Goal: Task Accomplishment & Management: Complete application form

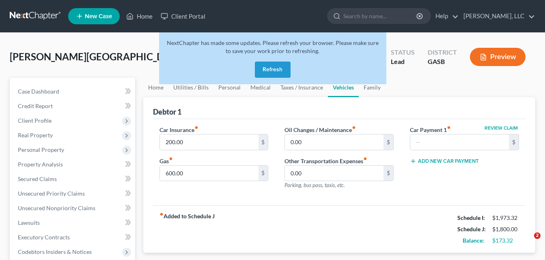
click at [30, 15] on link at bounding box center [36, 16] width 52 height 15
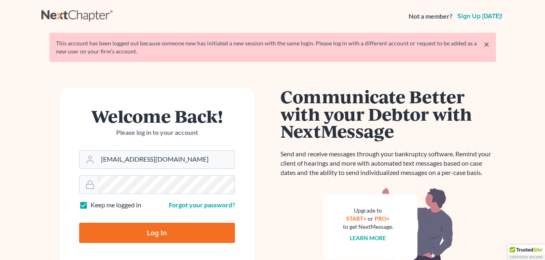
type input "Thinking..."
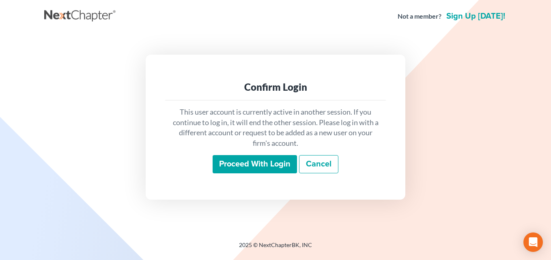
click at [277, 167] on input "Proceed with login" at bounding box center [255, 164] width 84 height 19
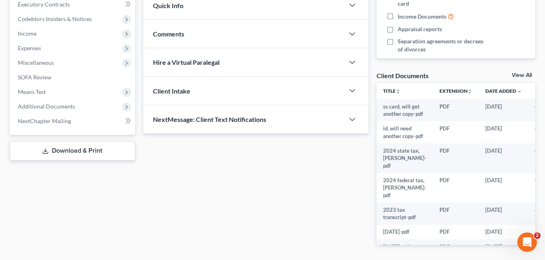
scroll to position [237, 0]
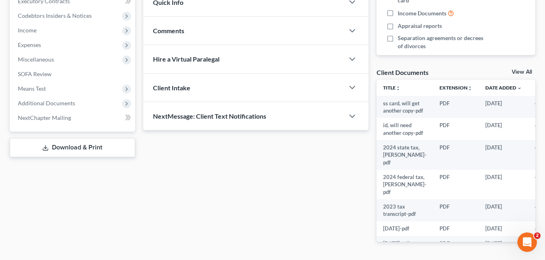
click at [526, 69] on link "View All" at bounding box center [522, 72] width 20 height 6
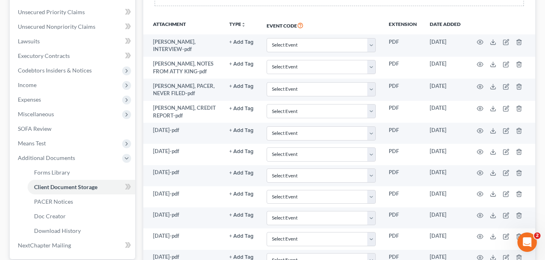
scroll to position [172, 0]
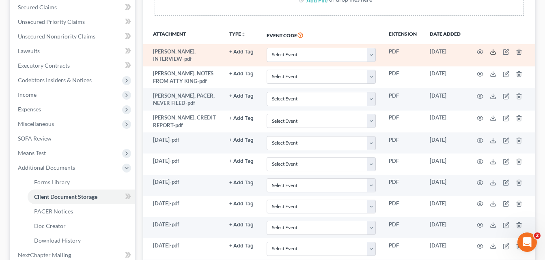
click at [493, 52] on polyline at bounding box center [493, 52] width 3 height 1
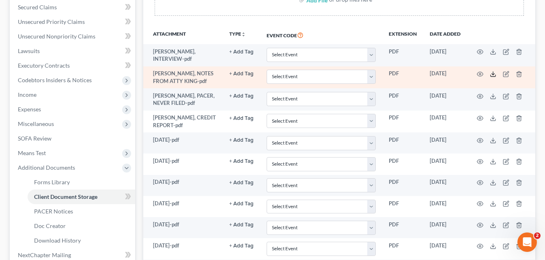
click at [495, 74] on icon at bounding box center [493, 74] width 6 height 6
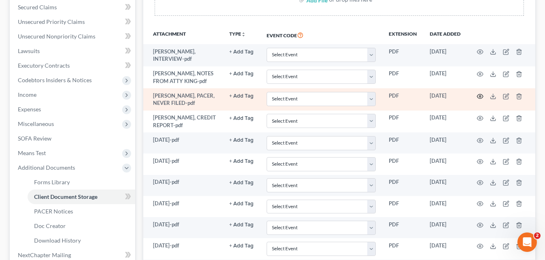
click at [482, 96] on icon "button" at bounding box center [480, 96] width 6 height 6
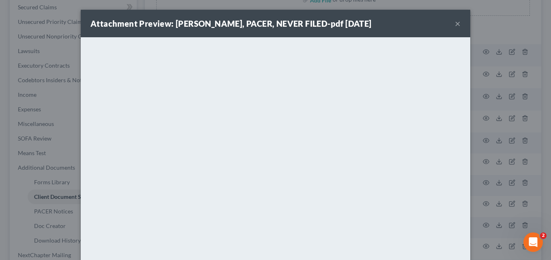
click at [455, 24] on button "×" at bounding box center [458, 24] width 6 height 10
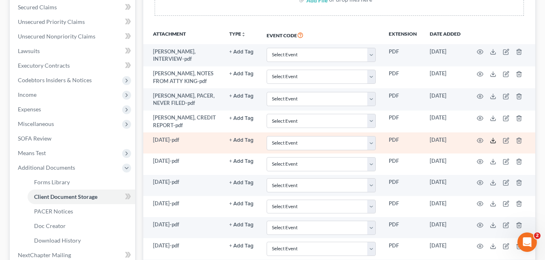
click at [494, 143] on icon at bounding box center [492, 143] width 5 height 2
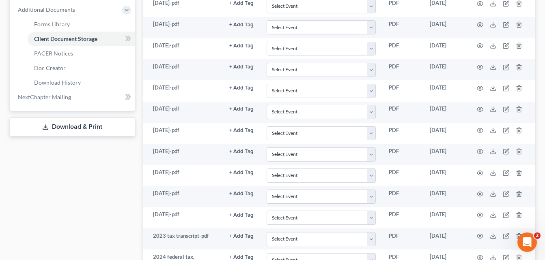
scroll to position [333, 0]
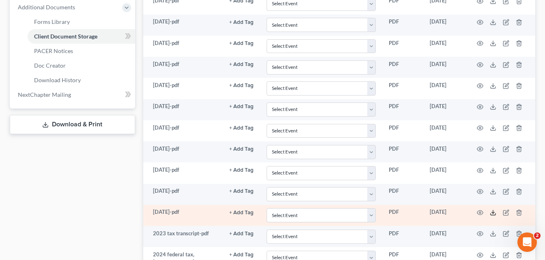
click at [495, 212] on icon at bounding box center [493, 213] width 6 height 6
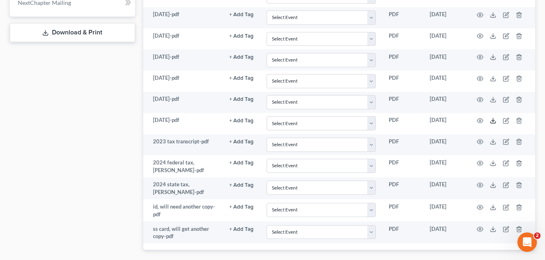
scroll to position [431, 0]
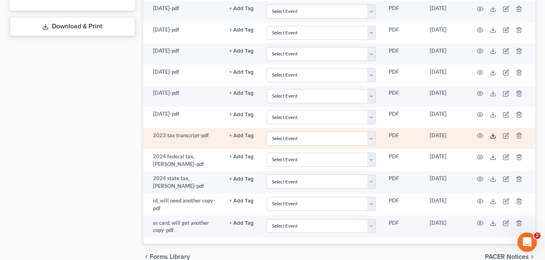
click at [493, 135] on line at bounding box center [493, 134] width 0 height 3
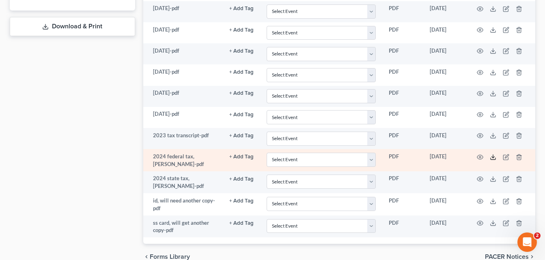
click at [490, 157] on icon at bounding box center [493, 157] width 6 height 6
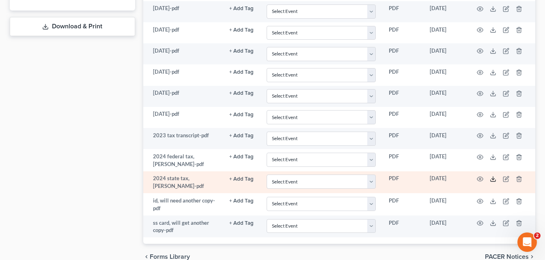
click at [492, 179] on polyline at bounding box center [493, 179] width 3 height 1
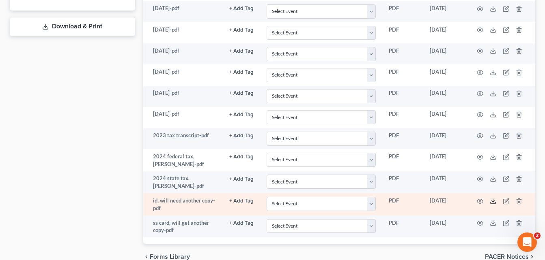
click at [495, 204] on icon at bounding box center [492, 203] width 5 height 2
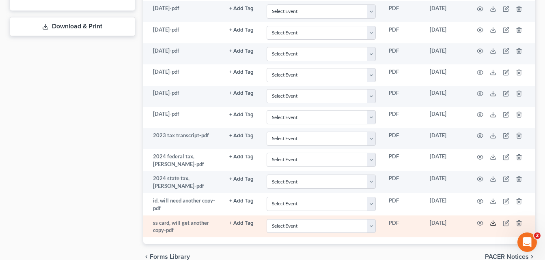
click at [491, 224] on icon at bounding box center [493, 223] width 6 height 6
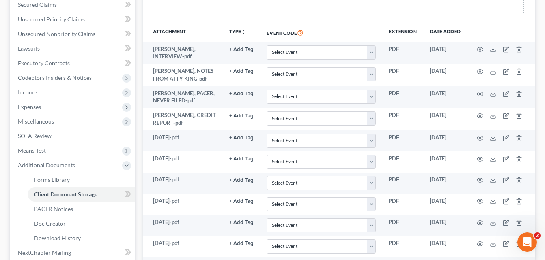
scroll to position [0, 0]
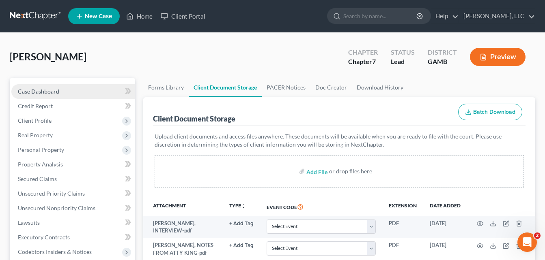
click at [39, 89] on span "Case Dashboard" at bounding box center [38, 91] width 41 height 7
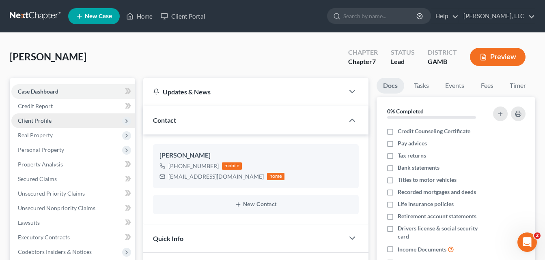
click at [36, 120] on span "Client Profile" at bounding box center [35, 120] width 34 height 7
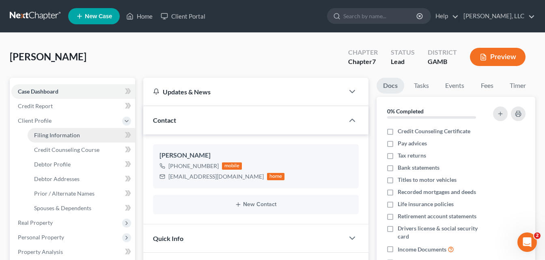
click at [61, 133] on span "Filing Information" at bounding box center [57, 135] width 46 height 7
select select "1"
select select "0"
select select "10"
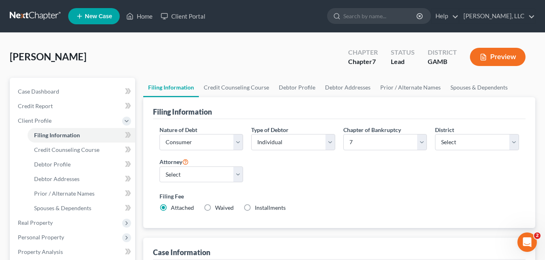
click at [255, 207] on label "Installments Installments" at bounding box center [270, 208] width 31 height 8
click at [258, 207] on input "Installments Installments" at bounding box center [260, 206] width 5 height 5
radio input "true"
radio input "false"
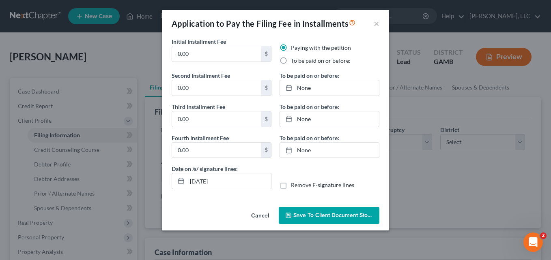
click at [291, 59] on label "To be paid on or before:" at bounding box center [321, 61] width 60 height 8
click at [294, 59] on input "To be paid on or before:" at bounding box center [296, 59] width 5 height 5
radio input "true"
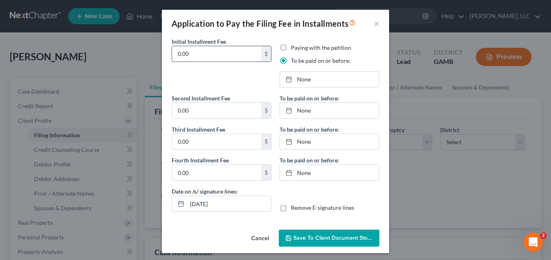
click at [191, 54] on input "0.00" at bounding box center [216, 53] width 89 height 15
type input "338"
click at [299, 80] on link "None" at bounding box center [329, 79] width 99 height 15
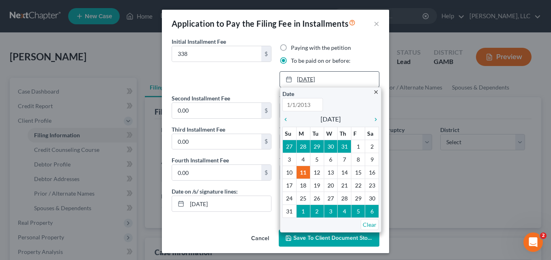
type input "8/11/2025"
click at [372, 120] on icon "chevron_right" at bounding box center [373, 119] width 11 height 6
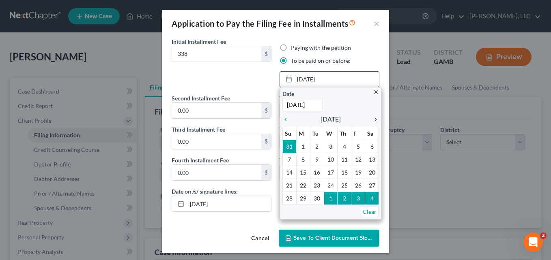
click at [372, 120] on icon "chevron_right" at bounding box center [373, 119] width 11 height 6
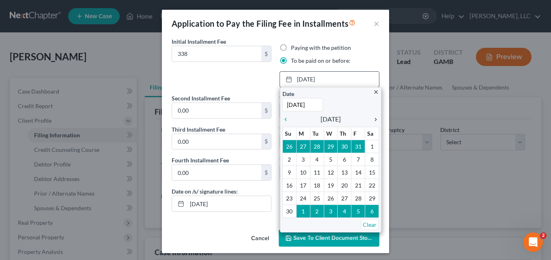
click at [372, 120] on icon "chevron_right" at bounding box center [373, 119] width 11 height 6
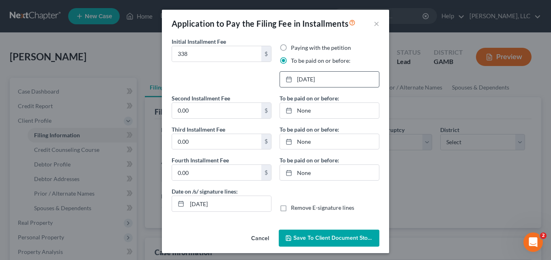
click at [323, 241] on span "Save to Client Document Storage" at bounding box center [336, 238] width 86 height 7
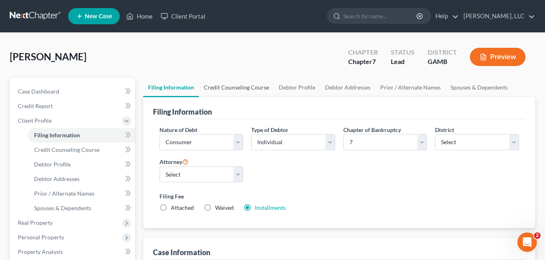
click at [242, 91] on link "Credit Counseling Course" at bounding box center [236, 87] width 75 height 19
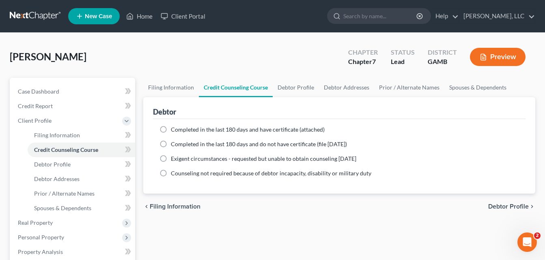
click at [171, 143] on label "Completed in the last 180 days and do not have certificate (file within 14 days)" at bounding box center [259, 144] width 176 height 8
click at [174, 143] on input "Completed in the last 180 days and do not have certificate (file within 14 days)" at bounding box center [176, 142] width 5 height 5
radio input "true"
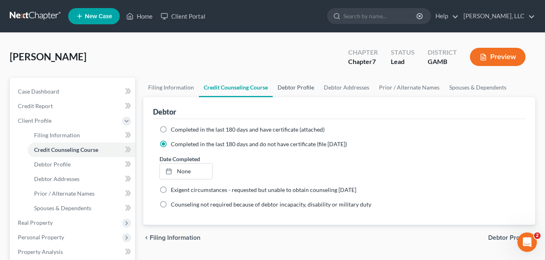
click at [307, 86] on link "Debtor Profile" at bounding box center [296, 87] width 46 height 19
select select "0"
select select "3"
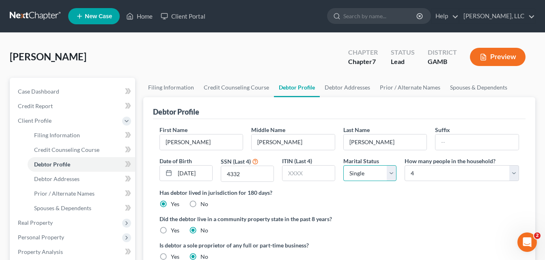
click at [393, 177] on select "Select Single Married Separated Divorced Widowed" at bounding box center [369, 174] width 53 height 16
select select "1"
click at [343, 166] on select "Select Single Married Separated Divorced Widowed" at bounding box center [369, 174] width 53 height 16
click at [352, 88] on link "Debtor Addresses" at bounding box center [347, 87] width 55 height 19
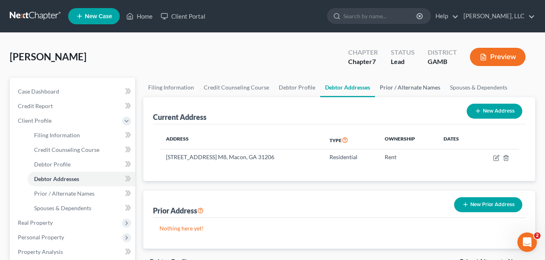
click at [411, 88] on link "Prior / Alternate Names" at bounding box center [410, 87] width 70 height 19
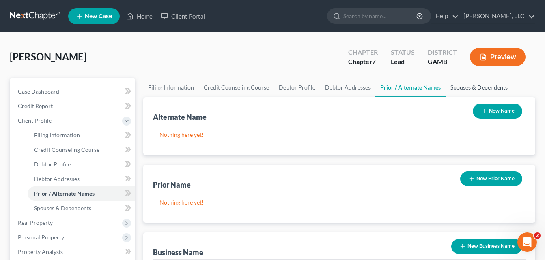
click at [477, 87] on link "Spouses & Dependents" at bounding box center [478, 87] width 67 height 19
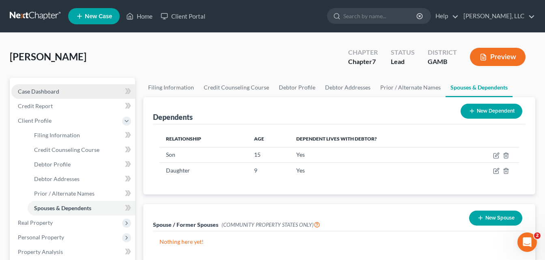
click at [53, 95] on link "Case Dashboard" at bounding box center [73, 91] width 124 height 15
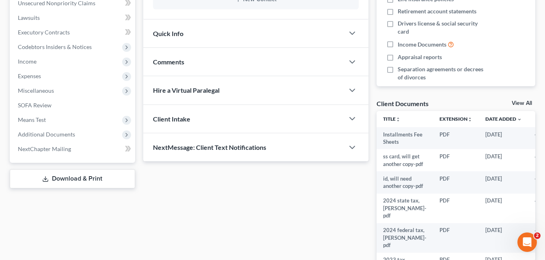
scroll to position [206, 0]
click at [524, 99] on div "Client Documents View All" at bounding box center [455, 105] width 159 height 12
click at [516, 101] on link "View All" at bounding box center [522, 103] width 20 height 6
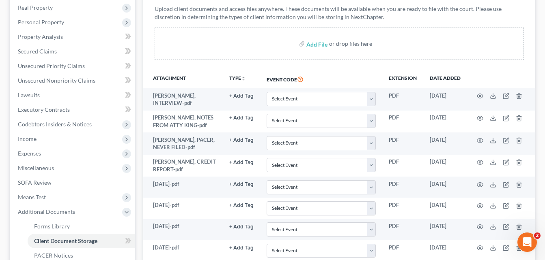
scroll to position [127, 0]
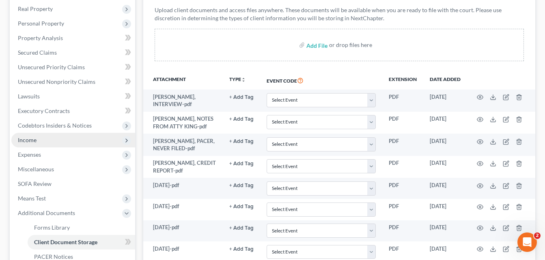
click at [62, 140] on span "Income" at bounding box center [73, 140] width 124 height 15
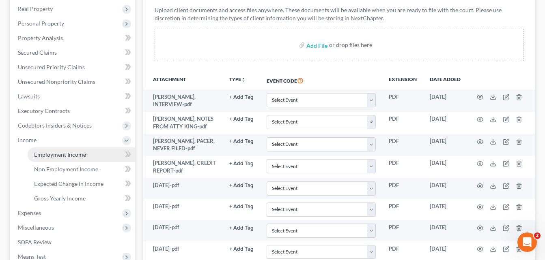
click at [81, 159] on link "Employment Income" at bounding box center [82, 155] width 108 height 15
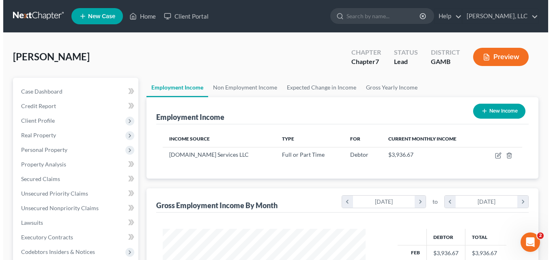
scroll to position [146, 219]
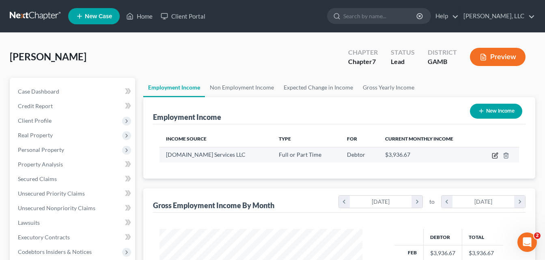
click at [495, 155] on icon "button" at bounding box center [495, 156] width 6 height 6
select select "0"
select select "50"
select select "3"
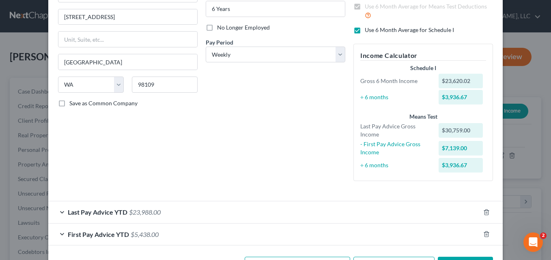
scroll to position [121, 0]
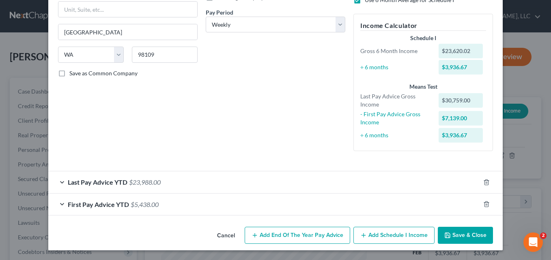
click at [72, 202] on span "First Pay Advice YTD" at bounding box center [98, 205] width 61 height 8
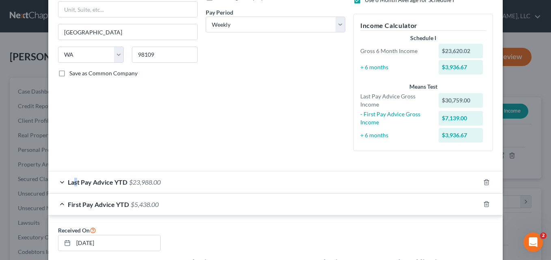
click at [73, 182] on span "Last Pay Advice YTD" at bounding box center [98, 183] width 60 height 8
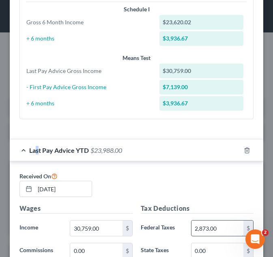
scroll to position [465, 0]
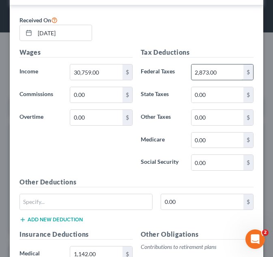
click at [207, 71] on input "2,873.00" at bounding box center [217, 72] width 52 height 15
type input "2,875"
click at [260, 168] on div "Edit Income Source × Employment Type * Select Full or Part Time Employment Self…" at bounding box center [136, 128] width 273 height 257
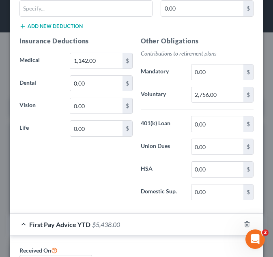
scroll to position [657, 0]
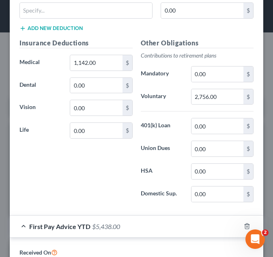
click at [129, 192] on div "Insurance Deductions Medical 1,142.00 $ Dental 0.00 $ Vision 0.00 $ Life 0.00 $" at bounding box center [75, 123] width 121 height 171
click at [157, 115] on div "Other Obligations Contributions to retirement plans Mandatory 0.00 $ Voluntary …" at bounding box center [197, 123] width 121 height 171
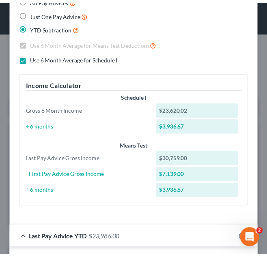
scroll to position [0, 0]
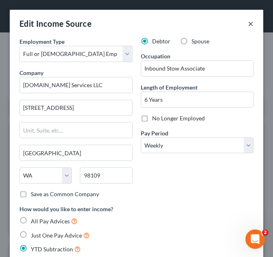
click at [248, 24] on button "×" at bounding box center [251, 24] width 6 height 10
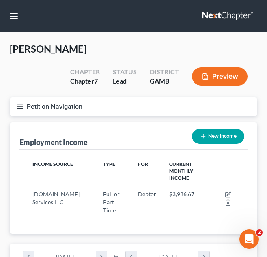
scroll to position [405580, 405456]
click at [18, 110] on button "Petition Navigation" at bounding box center [133, 106] width 247 height 19
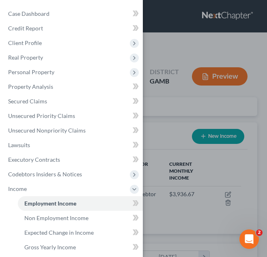
scroll to position [57, 0]
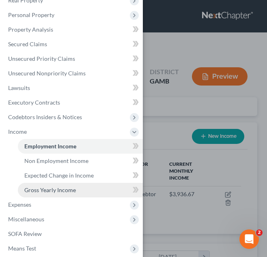
click at [75, 187] on link "Gross Yearly Income" at bounding box center [80, 190] width 125 height 15
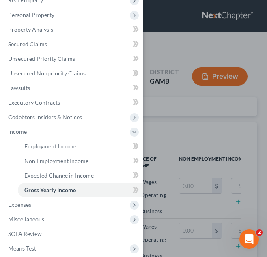
click at [207, 52] on div "Case Dashboard Payments Invoices Payments Payments Credit Report Client Profile" at bounding box center [133, 128] width 267 height 257
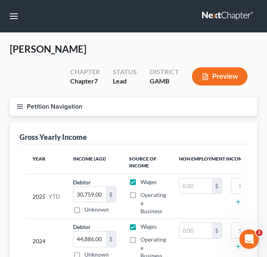
click at [19, 109] on icon "button" at bounding box center [19, 106] width 7 height 7
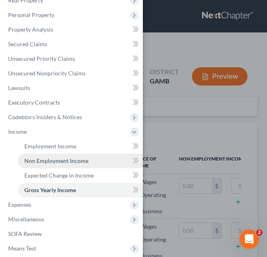
click at [47, 161] on span "Non Employment Income" at bounding box center [56, 160] width 64 height 7
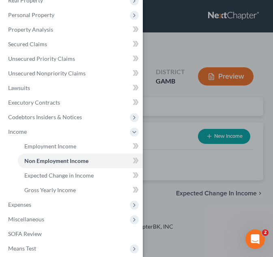
click at [172, 119] on div "Case Dashboard Payments Invoices Payments Payments Credit Report Client Profile" at bounding box center [136, 128] width 273 height 257
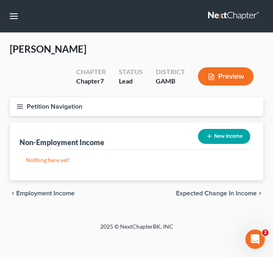
click at [24, 104] on button "Petition Navigation" at bounding box center [137, 106] width 254 height 19
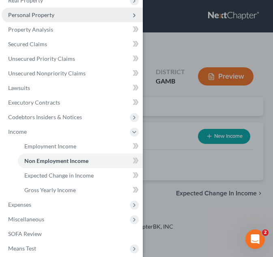
click at [52, 15] on span "Personal Property" at bounding box center [31, 14] width 46 height 7
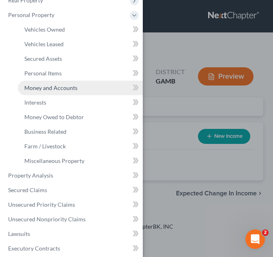
click at [62, 89] on span "Money and Accounts" at bounding box center [50, 87] width 53 height 7
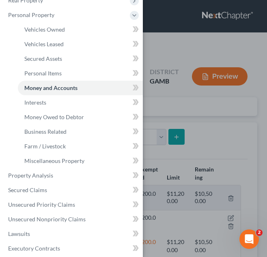
click at [215, 114] on div "Case Dashboard Payments Invoices Payments Payments Credit Report Client Profile" at bounding box center [133, 128] width 267 height 257
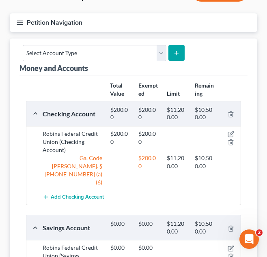
scroll to position [46, 0]
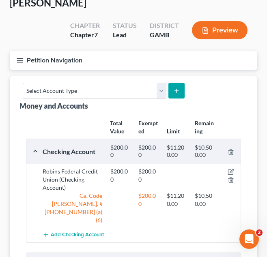
click at [18, 65] on button "Petition Navigation" at bounding box center [133, 60] width 247 height 19
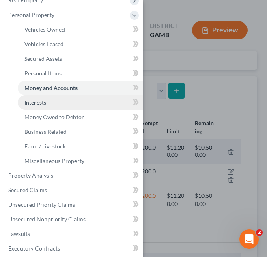
click at [44, 103] on span "Interests" at bounding box center [35, 102] width 22 height 7
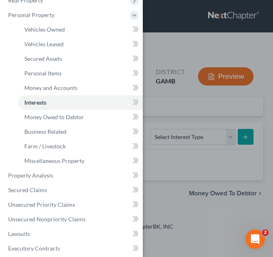
click at [185, 56] on div "Case Dashboard Payments Invoices Payments Payments Credit Report Client Profile" at bounding box center [136, 128] width 273 height 257
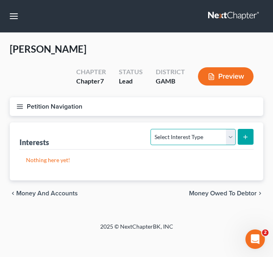
click at [233, 141] on select "Select Interest Type 401K Annuity Bond Education IRA Government Bond Government…" at bounding box center [193, 137] width 85 height 16
select select "401k"
click at [152, 129] on select "Select Interest Type 401K Annuity Bond Education IRA Government Bond Government…" at bounding box center [193, 137] width 85 height 16
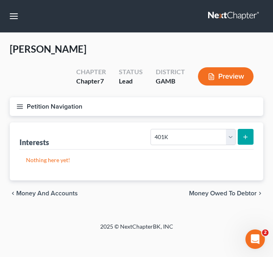
click at [248, 137] on icon "submit" at bounding box center [245, 137] width 6 height 6
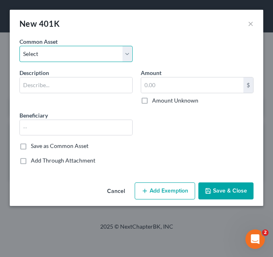
click at [125, 51] on select "Select Debtor’s 401k Teacher’s Retirement Account" at bounding box center [75, 54] width 113 height 16
select select "0"
click at [19, 46] on select "Select Debtor’s 401k Teacher’s Retirement Account" at bounding box center [75, 54] width 113 height 16
type input "Debtor’s 401k"
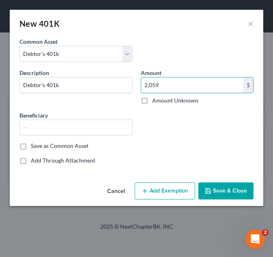
type input "2,059"
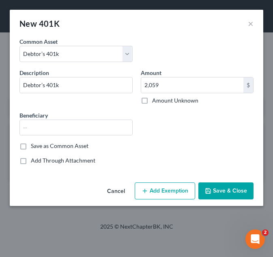
click at [176, 187] on button "Add Exemption" at bounding box center [165, 191] width 60 height 17
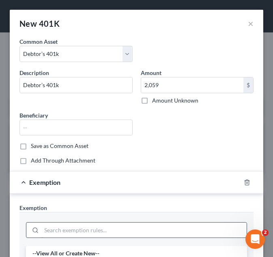
click at [97, 227] on input "search" at bounding box center [143, 230] width 205 height 15
type input "w"
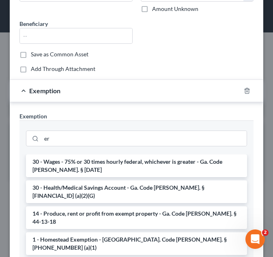
scroll to position [93, 0]
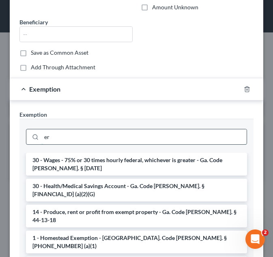
click at [117, 134] on input "er" at bounding box center [143, 136] width 205 height 15
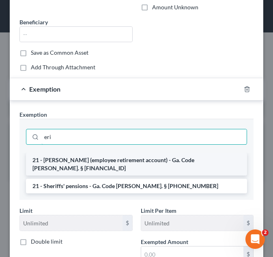
type input "eri"
click at [100, 163] on li "21 - ERISA (employee retirement account) - Ga. Code Ann. § 44-13-100" at bounding box center [136, 164] width 221 height 23
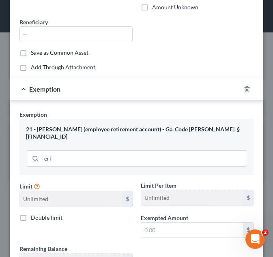
scroll to position [156, 0]
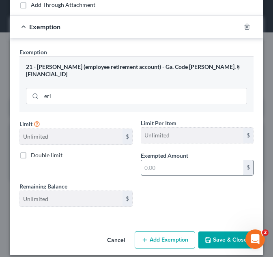
click at [165, 161] on input "text" at bounding box center [192, 167] width 103 height 15
type input "2,059"
click at [211, 237] on button "Save & Close" at bounding box center [225, 240] width 55 height 17
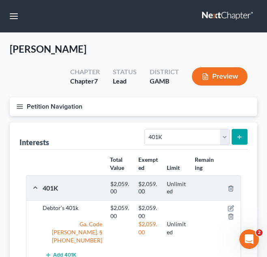
click at [18, 106] on icon "button" at bounding box center [19, 106] width 7 height 7
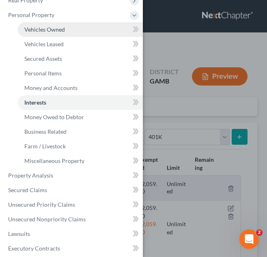
click at [57, 36] on link "Vehicles Owned" at bounding box center [80, 29] width 125 height 15
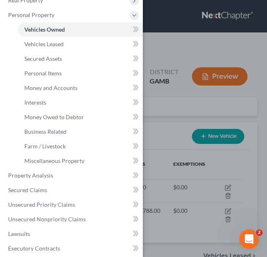
click at [186, 103] on div "Case Dashboard Payments Invoices Payments Payments Credit Report Client Profile" at bounding box center [133, 128] width 267 height 257
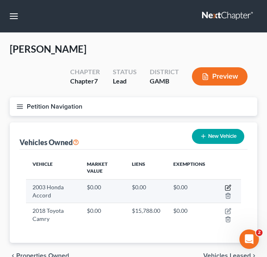
click at [226, 185] on icon "button" at bounding box center [228, 188] width 6 height 6
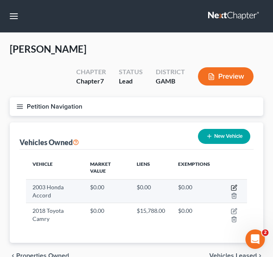
select select "0"
select select "23"
select select "3"
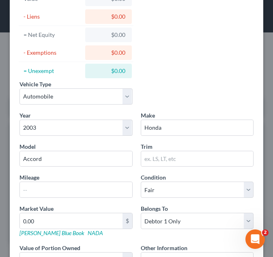
scroll to position [106, 0]
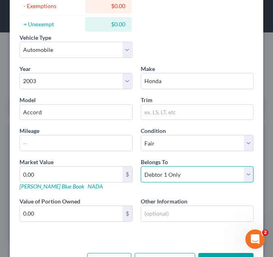
click at [247, 176] on select "Select Debtor 1 Only Debtor 2 Only Debtor 1 And Debtor 2 Only At Least One Of T…" at bounding box center [197, 174] width 113 height 16
select select "2"
click at [141, 166] on select "Select Debtor 1 Only Debtor 2 Only Debtor 1 And Debtor 2 Only At Least One Of T…" at bounding box center [197, 174] width 113 height 16
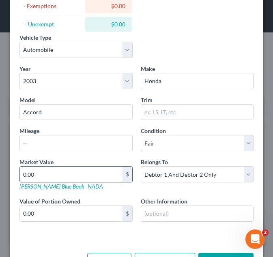
click at [80, 176] on input "0.00" at bounding box center [71, 174] width 103 height 15
type input "4"
type input "4.00"
type input "40"
type input "40.00"
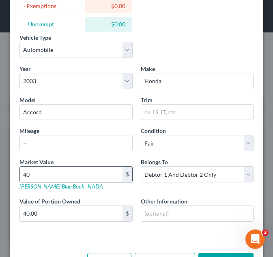
type input "400"
type input "400.00"
type input "4000"
type input "4,000.00"
type input "4,000"
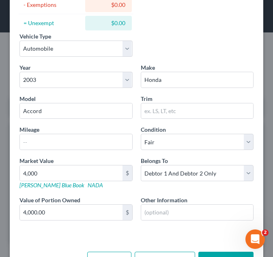
scroll to position [135, 0]
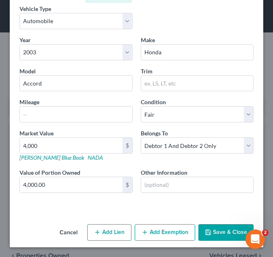
click at [163, 224] on button "Add Exemption" at bounding box center [165, 232] width 60 height 17
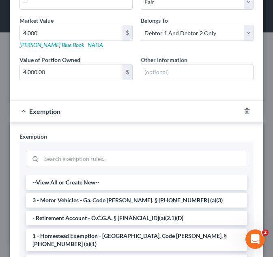
scroll to position [263, 0]
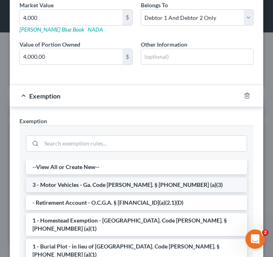
click at [114, 187] on li "3 - Motor Vehicles - Ga. Code Ann. § 44-13-100 (a)(3)" at bounding box center [136, 185] width 221 height 15
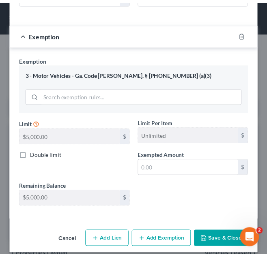
scroll to position [329, 0]
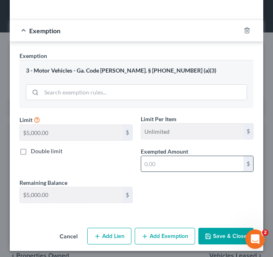
click at [167, 167] on input "text" at bounding box center [192, 163] width 103 height 15
type input "4,000"
click at [222, 239] on button "Save & Close" at bounding box center [225, 236] width 55 height 17
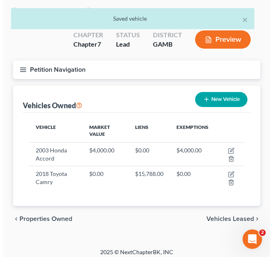
scroll to position [43, 0]
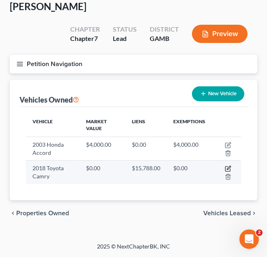
click at [228, 168] on icon "button" at bounding box center [229, 168] width 4 height 4
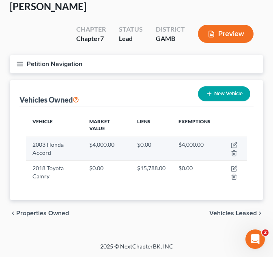
select select "0"
select select "8"
select select "3"
select select "0"
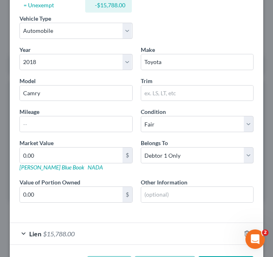
scroll to position [127, 0]
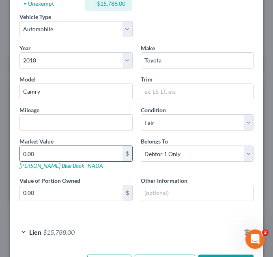
click at [65, 155] on input "0.00" at bounding box center [71, 153] width 103 height 15
type input "1"
type input "1.00"
type input "15"
type input "15.00"
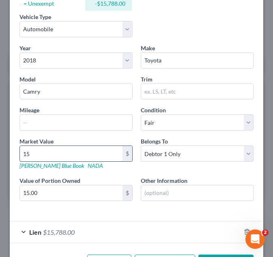
type input "150"
type input "150.00"
type input "1500"
type input "1,500.00"
type input "1,5000"
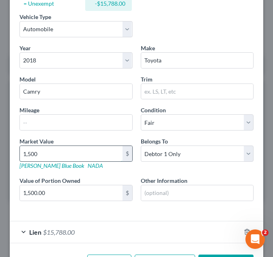
type input "15,000.00"
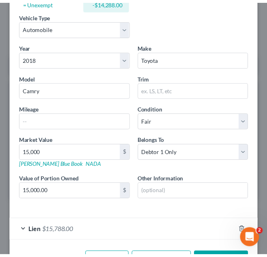
scroll to position [158, 0]
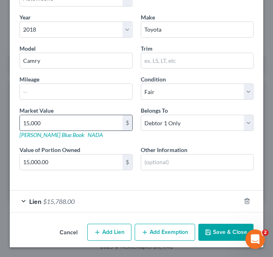
click at [29, 122] on input "15,000" at bounding box center [71, 122] width 103 height 15
type input "1"
type input "1.00"
type input "14"
type input "14.00"
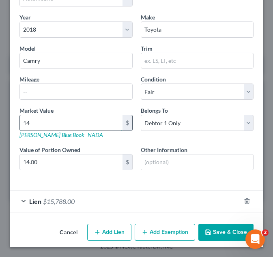
type input "140"
type input "140.00"
type input "1400"
type input "1,400.00"
type input "1,4000"
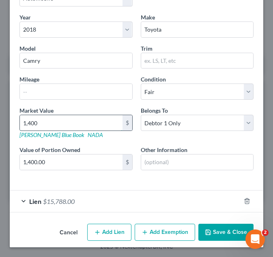
type input "14,000.00"
type input "14,000"
click at [206, 229] on button "Save & Close" at bounding box center [225, 232] width 55 height 17
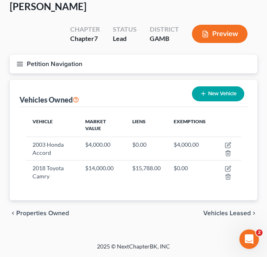
click at [20, 67] on icon "button" at bounding box center [19, 63] width 7 height 7
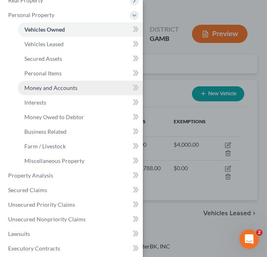
click at [60, 88] on span "Money and Accounts" at bounding box center [50, 87] width 53 height 7
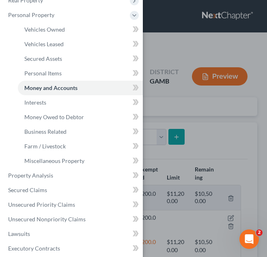
click at [187, 99] on div "Case Dashboard Payments Invoices Payments Payments Credit Report Client Profile" at bounding box center [133, 128] width 267 height 257
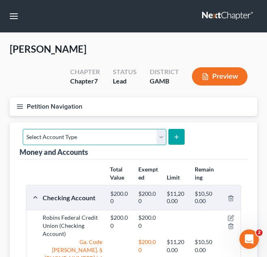
click at [159, 139] on select "Select Account Type Brokerage Cash on Hand Certificates of Deposit Checking Acc…" at bounding box center [95, 137] width 144 height 16
click at [159, 136] on select "Select Account Type Brokerage Cash on Hand Certificates of Deposit Checking Acc…" at bounding box center [95, 137] width 144 height 16
select select "other"
click at [23, 129] on select "Select Account Type Brokerage Cash on Hand Certificates of Deposit Checking Acc…" at bounding box center [95, 137] width 144 height 16
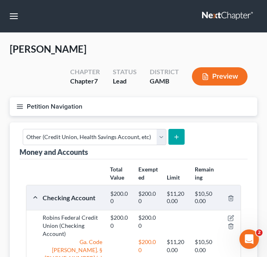
click at [174, 138] on icon "submit" at bounding box center [176, 137] width 6 height 6
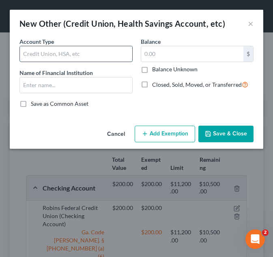
click at [74, 58] on input "text" at bounding box center [76, 53] width 112 height 15
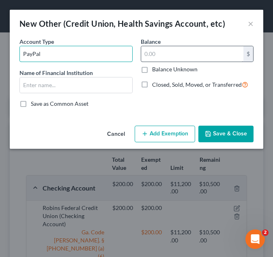
type input "PayPal"
click at [147, 52] on input "text" at bounding box center [192, 53] width 103 height 15
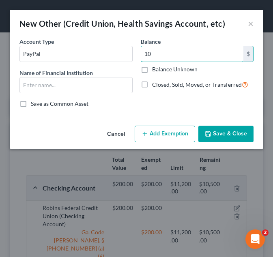
type input "10"
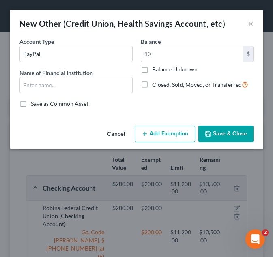
click at [171, 133] on button "Add Exemption" at bounding box center [165, 134] width 60 height 17
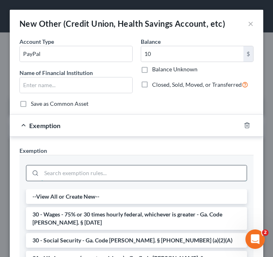
click at [89, 176] on input "search" at bounding box center [143, 173] width 205 height 15
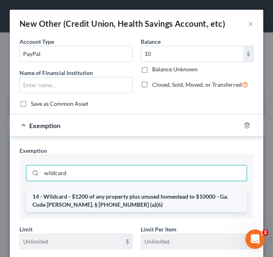
type input "wildcard"
click at [92, 200] on li "14 - Wildcard - $1200 of any property plus unused homestead to $10000 - Ga. Cod…" at bounding box center [136, 200] width 221 height 23
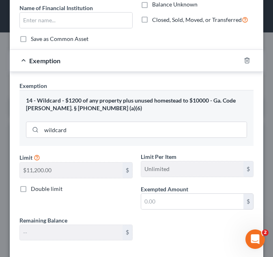
scroll to position [71, 0]
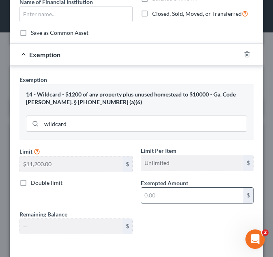
click at [191, 202] on input "text" at bounding box center [192, 195] width 103 height 15
type input "10"
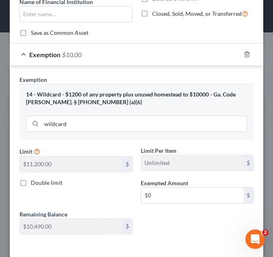
click at [208, 73] on div "Exemption Set must be selected for CA. Exemption * 14 - Wildcard - $1200 of any…" at bounding box center [137, 157] width 254 height 182
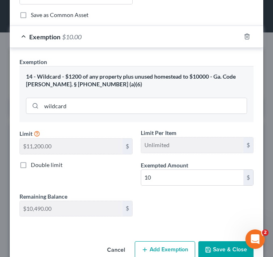
scroll to position [106, 0]
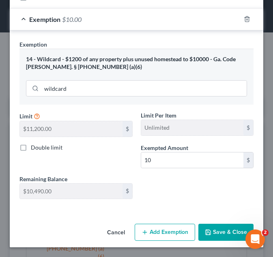
click at [212, 232] on button "Save & Close" at bounding box center [225, 232] width 55 height 17
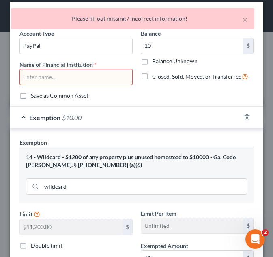
scroll to position [0, 0]
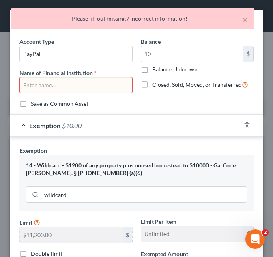
click at [69, 83] on input "text" at bounding box center [76, 84] width 112 height 15
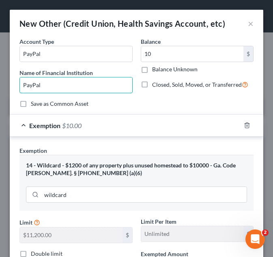
type input "PayPal"
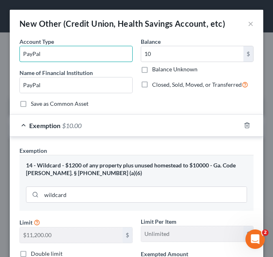
drag, startPoint x: 60, startPoint y: 54, endPoint x: 15, endPoint y: 54, distance: 45.8
click at [15, 54] on div "An exemption set must first be selected from the Filing Information section. Co…" at bounding box center [137, 182] width 254 height 290
type input "="
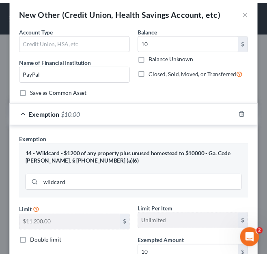
scroll to position [106, 0]
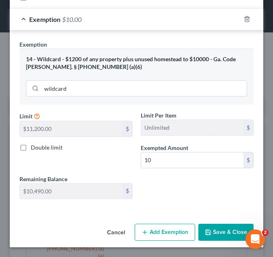
click at [229, 233] on button "Save & Close" at bounding box center [225, 232] width 55 height 17
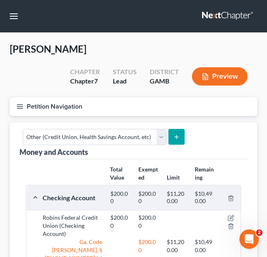
click at [241, 152] on div "Money and Accounts Select Account Type Brokerage Cash on Hand Certificates of D…" at bounding box center [133, 141] width 228 height 37
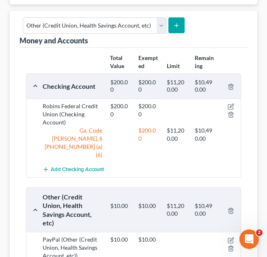
scroll to position [47, 0]
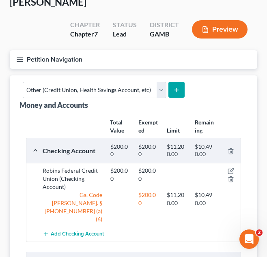
click at [20, 60] on line "button" at bounding box center [20, 60] width 6 height 0
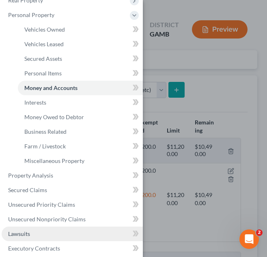
click at [30, 229] on link "Lawsuits" at bounding box center [72, 234] width 141 height 15
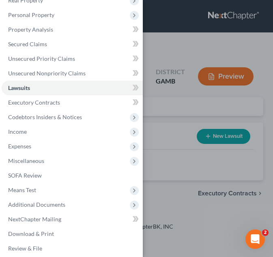
click at [188, 42] on div "Case Dashboard Payments Invoices Payments Payments Credit Report Client Profile" at bounding box center [136, 128] width 273 height 257
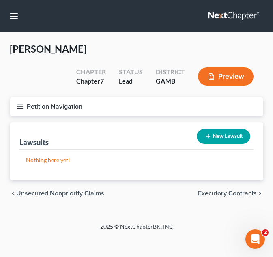
click at [21, 105] on line "button" at bounding box center [20, 105] width 6 height 0
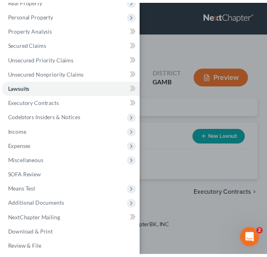
scroll to position [62, 0]
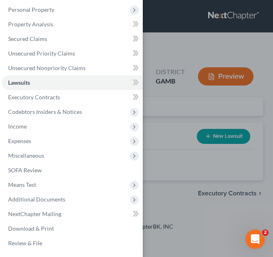
click at [152, 164] on div "Case Dashboard Payments Invoices Payments Payments Credit Report Client Profile" at bounding box center [136, 128] width 273 height 257
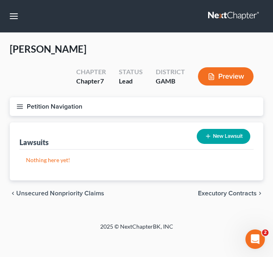
click at [14, 109] on button "Petition Navigation" at bounding box center [137, 106] width 254 height 19
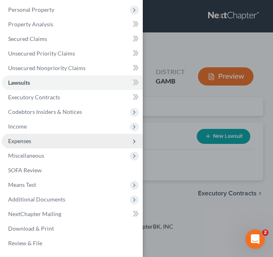
click at [29, 142] on span "Expenses" at bounding box center [19, 141] width 23 height 7
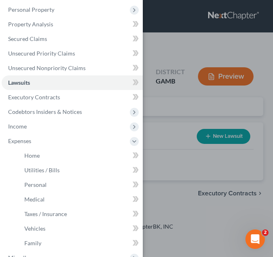
click at [171, 119] on div "Case Dashboard Payments Invoices Payments Payments Credit Report Client Profile" at bounding box center [136, 128] width 273 height 257
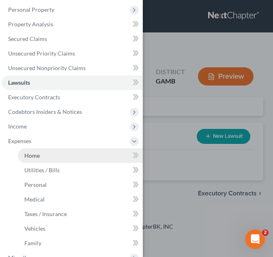
click at [44, 151] on link "Home" at bounding box center [80, 155] width 125 height 15
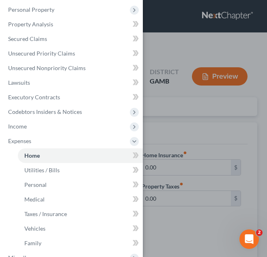
click at [199, 113] on div "Case Dashboard Payments Invoices Payments Payments Credit Report Client Profile" at bounding box center [133, 128] width 267 height 257
click at [55, 157] on link "Home" at bounding box center [80, 155] width 125 height 15
click at [244, 57] on div "Case Dashboard Payments Invoices Payments Payments Credit Report Client Profile" at bounding box center [133, 128] width 267 height 257
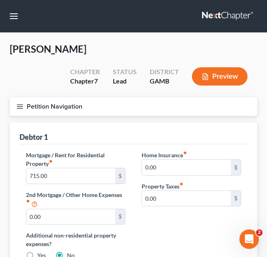
click at [18, 109] on icon "button" at bounding box center [19, 106] width 7 height 7
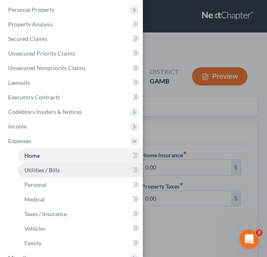
click at [33, 170] on span "Utilities / Bills" at bounding box center [41, 170] width 35 height 7
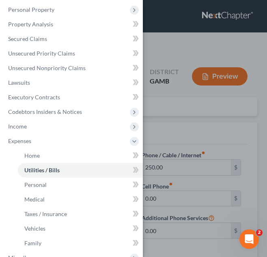
click at [161, 130] on div "Case Dashboard Payments Invoices Payments Payments Credit Report Client Profile" at bounding box center [133, 128] width 267 height 257
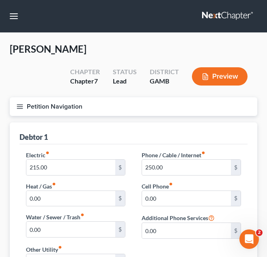
click at [18, 110] on icon "button" at bounding box center [19, 106] width 7 height 7
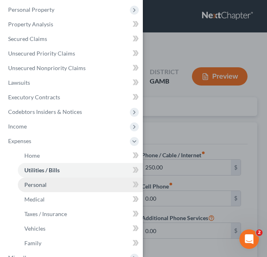
click at [38, 185] on span "Personal" at bounding box center [35, 184] width 22 height 7
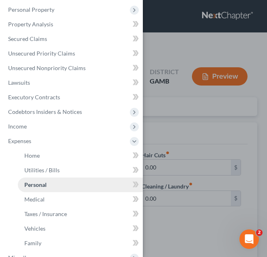
click at [100, 183] on link "Personal" at bounding box center [80, 185] width 125 height 15
click at [201, 128] on div "Case Dashboard Payments Invoices Payments Payments Credit Report Client Profile" at bounding box center [133, 128] width 267 height 257
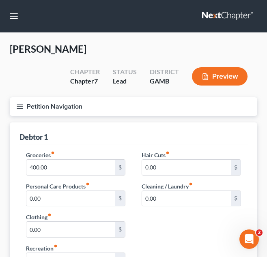
click at [19, 108] on icon "button" at bounding box center [19, 106] width 7 height 7
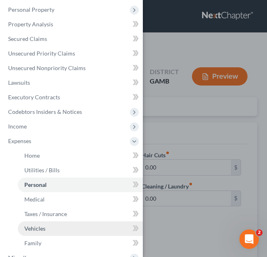
click at [40, 228] on span "Vehicles" at bounding box center [34, 228] width 21 height 7
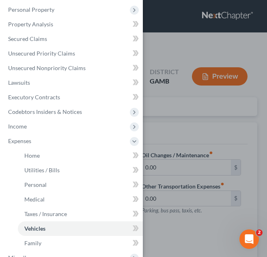
click at [184, 137] on div "Case Dashboard Payments Invoices Payments Payments Credit Report Client Profile" at bounding box center [133, 128] width 267 height 257
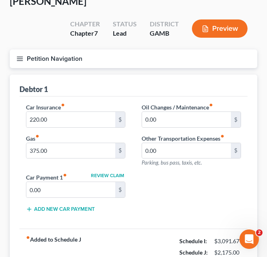
scroll to position [53, 0]
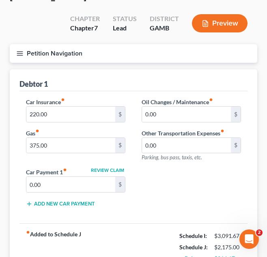
click at [22, 54] on icon "button" at bounding box center [19, 53] width 7 height 7
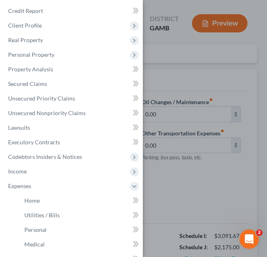
scroll to position [0, 0]
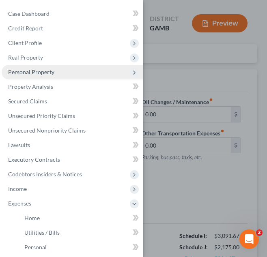
click at [43, 77] on span "Personal Property" at bounding box center [72, 72] width 141 height 15
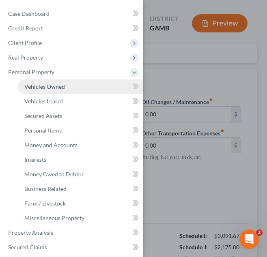
click at [60, 89] on span "Vehicles Owned" at bounding box center [44, 86] width 41 height 7
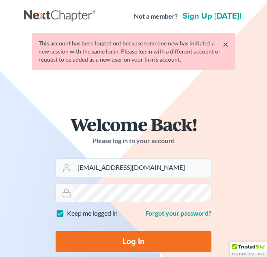
click at [142, 230] on div "Log In" at bounding box center [134, 239] width 156 height 28
click at [142, 239] on input "Log In" at bounding box center [134, 241] width 156 height 21
type input "Thinking..."
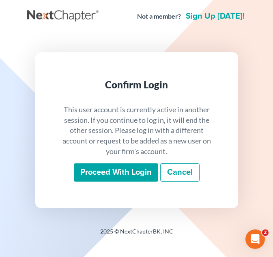
click at [146, 164] on input "Proceed with login" at bounding box center [116, 172] width 84 height 19
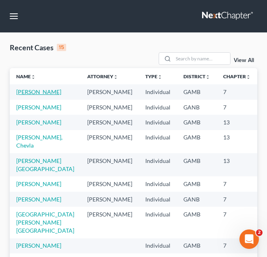
click at [32, 95] on link "[PERSON_NAME]" at bounding box center [38, 91] width 45 height 7
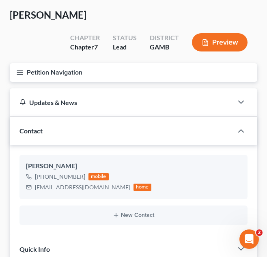
scroll to position [28, 0]
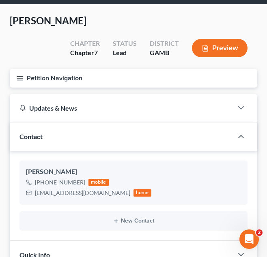
click at [20, 76] on line "button" at bounding box center [20, 76] width 6 height 0
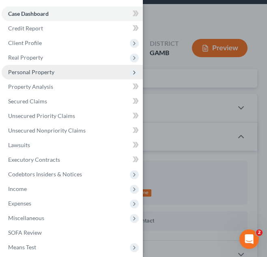
click at [48, 71] on span "Personal Property" at bounding box center [31, 72] width 46 height 7
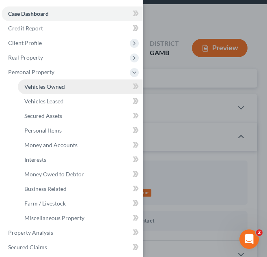
click at [45, 85] on span "Vehicles Owned" at bounding box center [44, 86] width 41 height 7
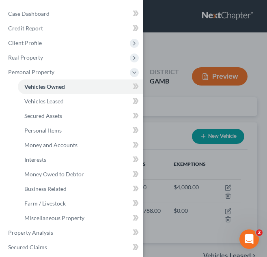
click at [192, 54] on div "Case Dashboard Payments Invoices Payments Payments Credit Report Client Profile" at bounding box center [133, 128] width 267 height 257
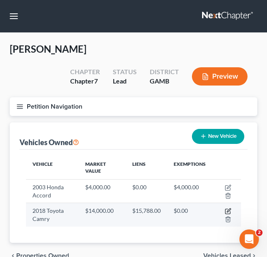
click at [228, 209] on icon "button" at bounding box center [228, 211] width 6 height 6
select select "0"
select select "8"
select select "3"
select select "0"
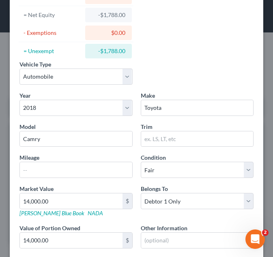
scroll to position [158, 0]
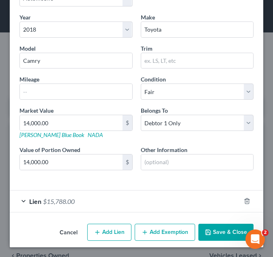
click at [59, 196] on div "Lien $15,788.00" at bounding box center [125, 202] width 231 height 22
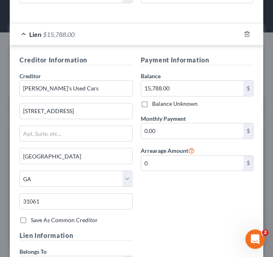
scroll to position [341, 0]
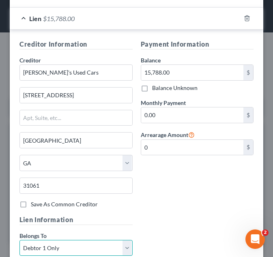
click at [122, 247] on select "Select Debtor 1 Only Debtor 2 Only Debtor 1 And Debtor 2 Only At Least One Of T…" at bounding box center [75, 248] width 113 height 16
select select "2"
click at [19, 240] on select "Select Debtor 1 Only Debtor 2 Only Debtor 1 And Debtor 2 Only At Least One Of T…" at bounding box center [75, 248] width 113 height 16
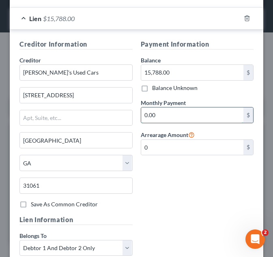
click at [155, 112] on input "0.00" at bounding box center [192, 115] width 103 height 15
type input "400"
click at [178, 158] on div "Payment Information Balance 15,788.00 $ Balance Unknown Balance Undetermined 15…" at bounding box center [197, 127] width 121 height 176
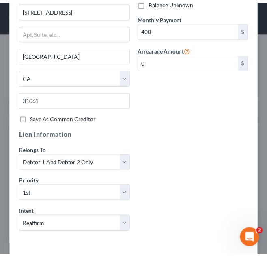
scroll to position [460, 0]
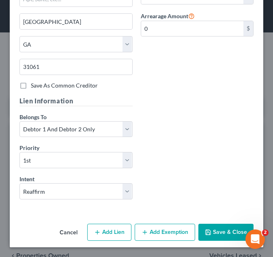
click at [228, 232] on button "Save & Close" at bounding box center [225, 232] width 55 height 17
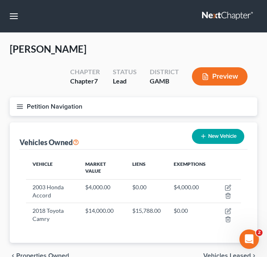
click at [18, 105] on icon "button" at bounding box center [19, 106] width 7 height 7
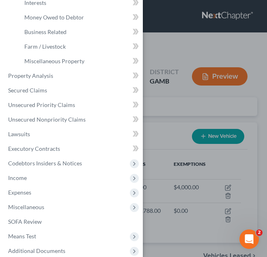
scroll to position [202, 0]
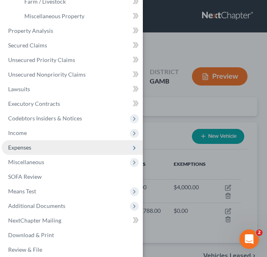
click at [33, 146] on span "Expenses" at bounding box center [72, 147] width 141 height 15
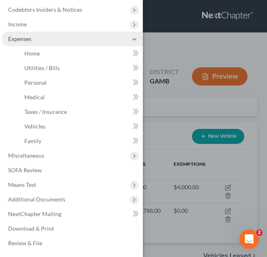
scroll to position [165, 0]
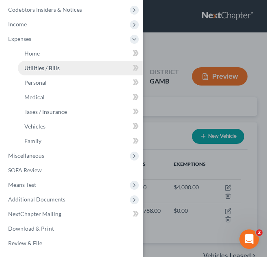
click at [66, 68] on link "Utilities / Bills" at bounding box center [80, 68] width 125 height 15
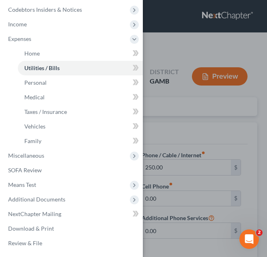
click at [175, 47] on div "Case Dashboard Payments Invoices Payments Payments Credit Report Client Profile" at bounding box center [133, 128] width 267 height 257
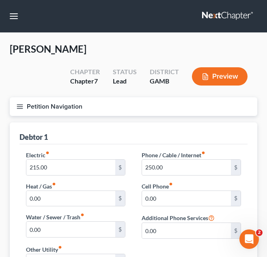
click at [19, 107] on icon "button" at bounding box center [19, 106] width 7 height 7
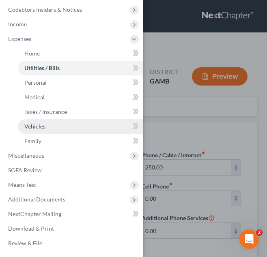
click at [63, 131] on link "Vehicles" at bounding box center [80, 126] width 125 height 15
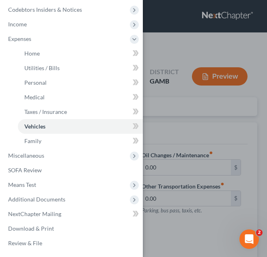
click at [165, 116] on div "Case Dashboard Payments Invoices Payments Payments Credit Report Client Profile" at bounding box center [133, 128] width 267 height 257
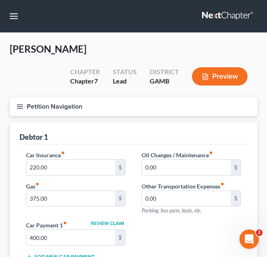
click at [19, 105] on line "button" at bounding box center [20, 105] width 6 height 0
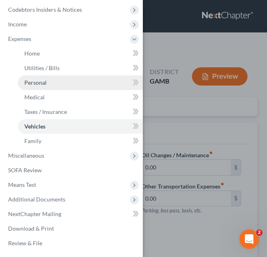
click at [41, 87] on link "Personal" at bounding box center [80, 82] width 125 height 15
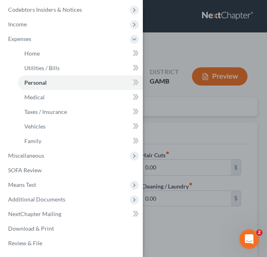
click at [159, 46] on div "Case Dashboard Payments Invoices Payments Payments Credit Report Client Profile" at bounding box center [133, 128] width 267 height 257
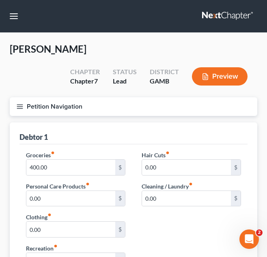
click at [20, 104] on icon "button" at bounding box center [19, 106] width 7 height 7
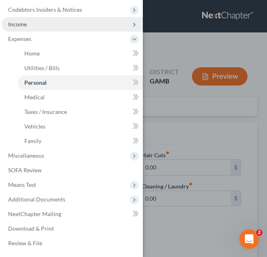
click at [24, 30] on span "Income" at bounding box center [72, 24] width 141 height 15
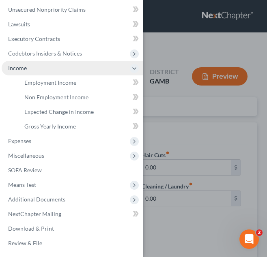
scroll to position [121, 0]
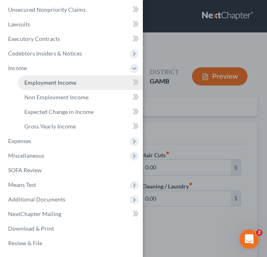
click at [48, 85] on span "Employment Income" at bounding box center [50, 82] width 52 height 7
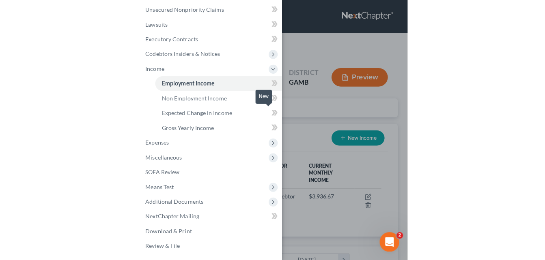
scroll to position [108, 231]
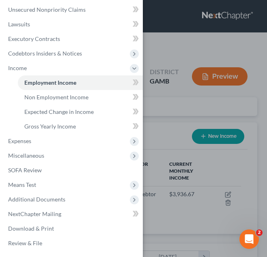
click at [177, 45] on div "Case Dashboard Payments Invoices Payments Payments Credit Report Client Profile" at bounding box center [133, 128] width 267 height 257
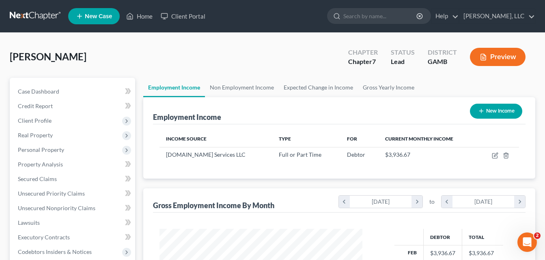
scroll to position [146, 219]
click at [43, 13] on link at bounding box center [36, 16] width 52 height 15
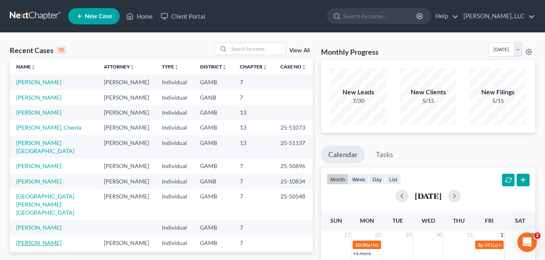
click at [35, 240] on link "[PERSON_NAME]" at bounding box center [38, 243] width 45 height 7
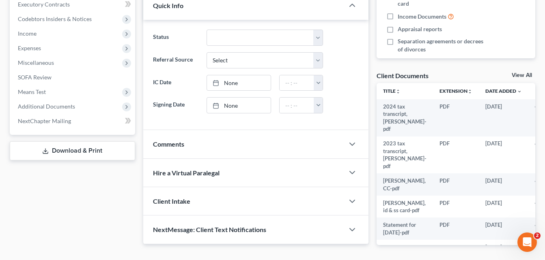
scroll to position [236, 0]
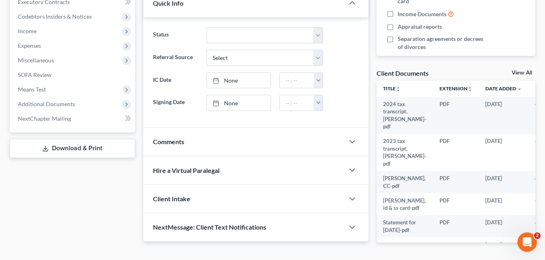
click at [519, 71] on link "View All" at bounding box center [522, 73] width 20 height 6
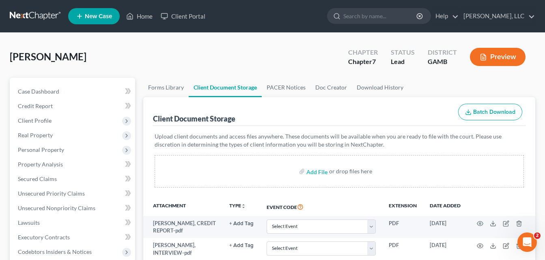
scroll to position [110, 0]
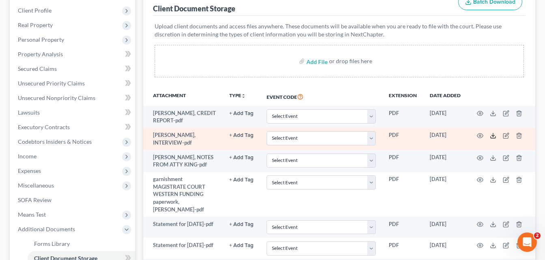
click at [493, 134] on icon at bounding box center [493, 136] width 6 height 6
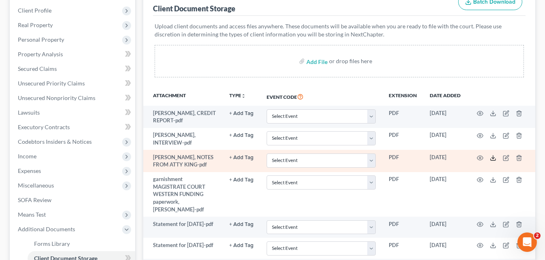
click at [491, 161] on icon at bounding box center [492, 160] width 5 height 2
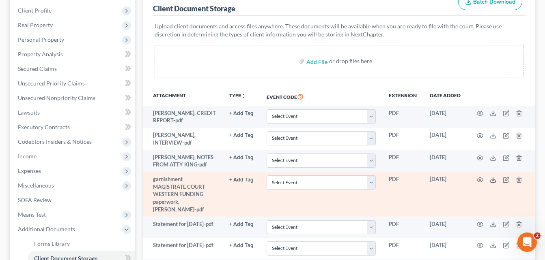
click at [492, 180] on icon at bounding box center [493, 180] width 6 height 6
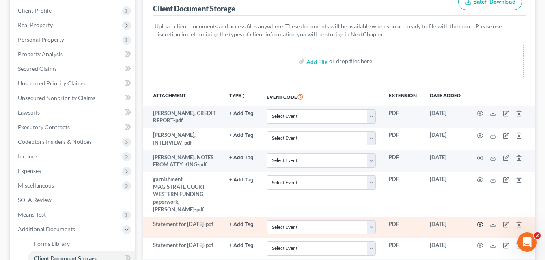
click at [482, 222] on icon "button" at bounding box center [480, 225] width 6 height 6
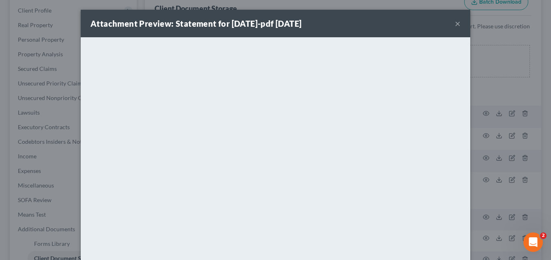
click at [455, 24] on button "×" at bounding box center [458, 24] width 6 height 10
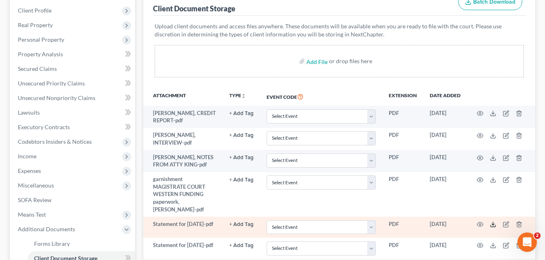
click at [490, 222] on icon at bounding box center [493, 225] width 6 height 6
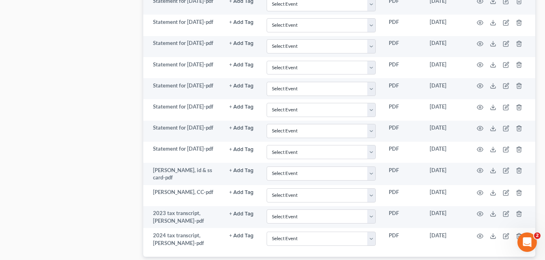
scroll to position [724, 0]
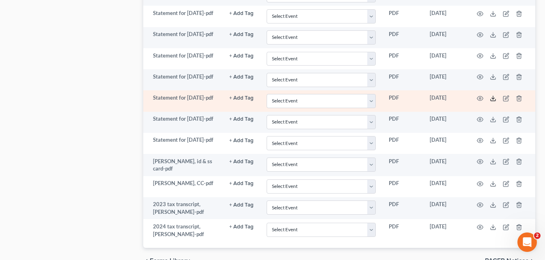
click at [492, 102] on icon at bounding box center [493, 98] width 6 height 6
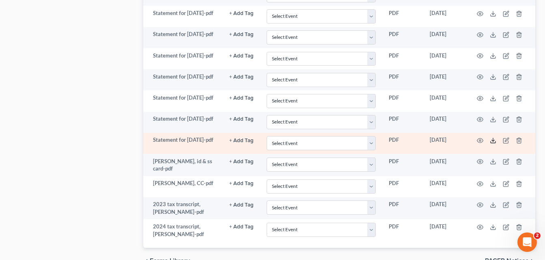
click at [493, 142] on line at bounding box center [493, 139] width 0 height 3
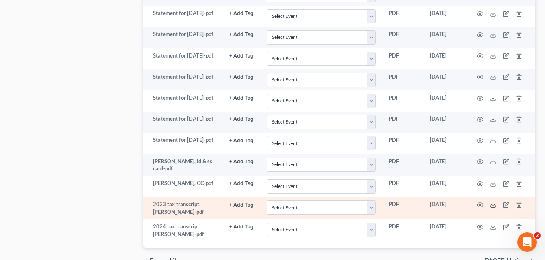
click at [492, 206] on polyline at bounding box center [493, 205] width 3 height 1
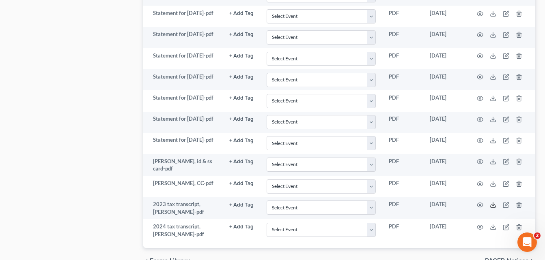
scroll to position [785, 0]
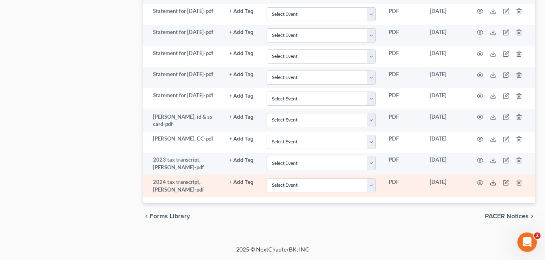
click at [493, 185] on icon at bounding box center [492, 185] width 5 height 2
